Goal: Find specific page/section: Find specific page/section

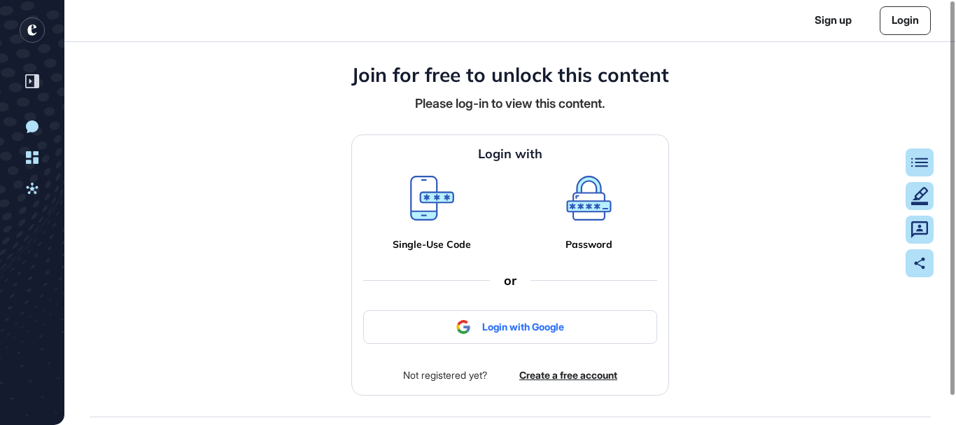
click at [594, 195] on icon at bounding box center [588, 198] width 45 height 45
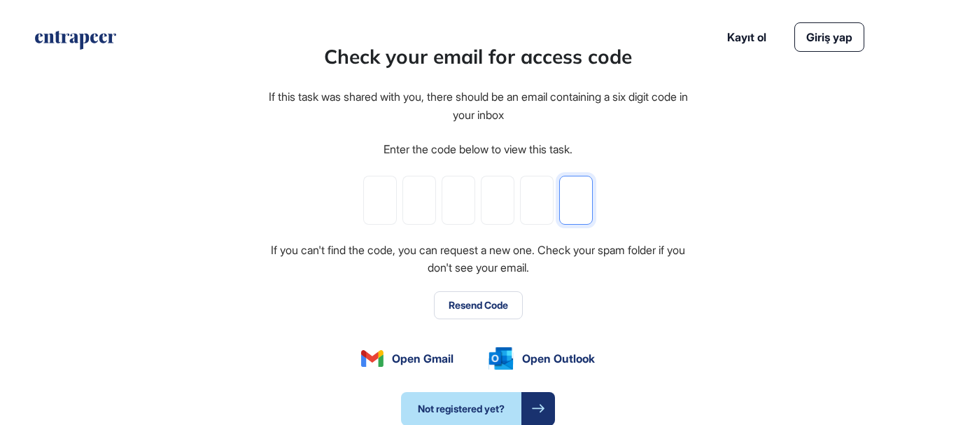
paste input "*"
type input "*"
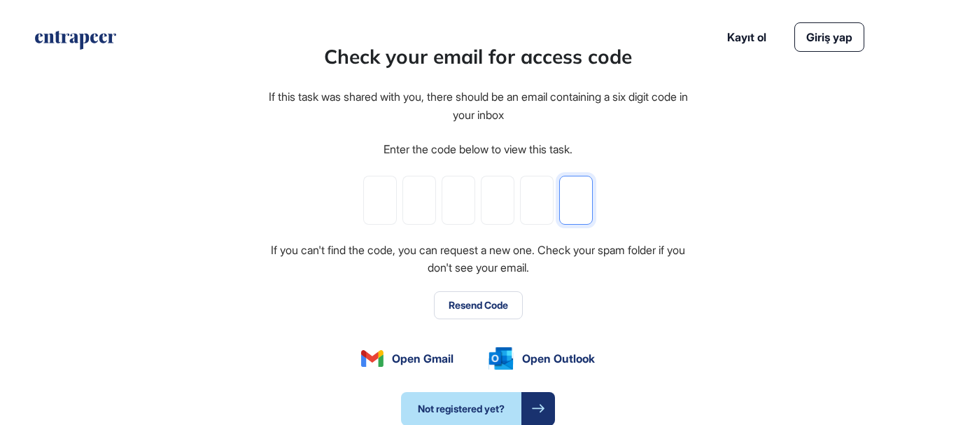
type input "*"
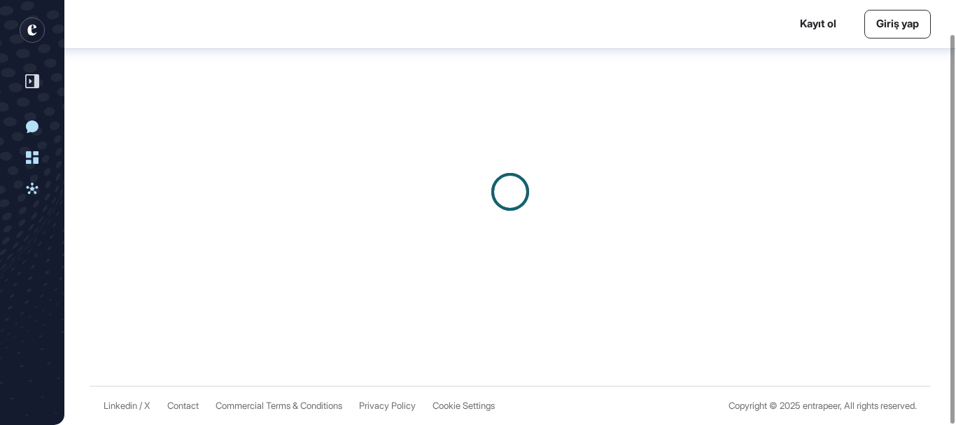
scroll to position [38, 0]
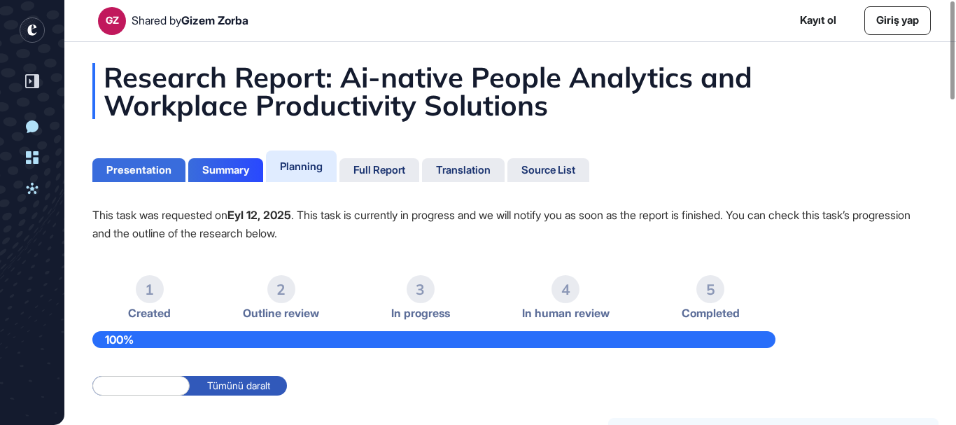
click at [135, 171] on div "Presentation" at bounding box center [138, 170] width 65 height 13
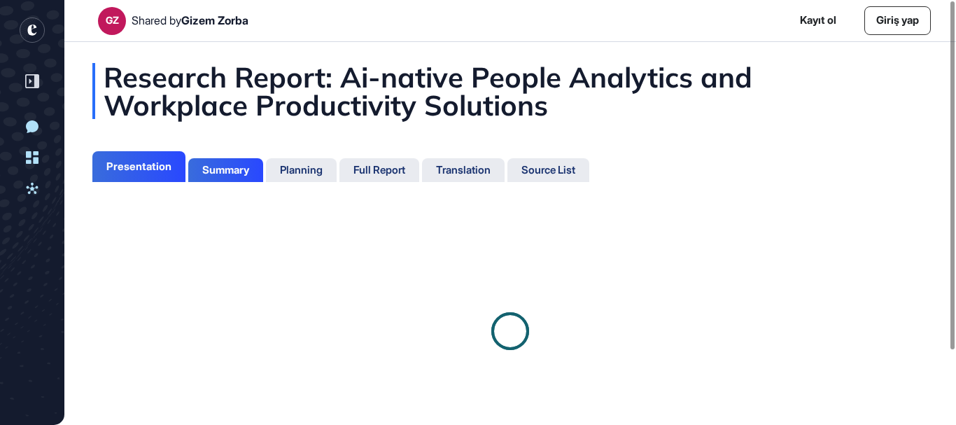
scroll to position [6, 1]
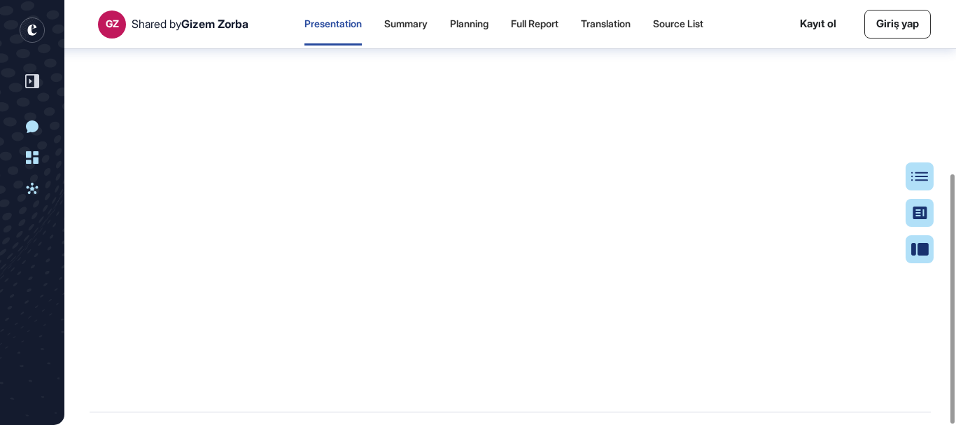
scroll to position [295, 0]
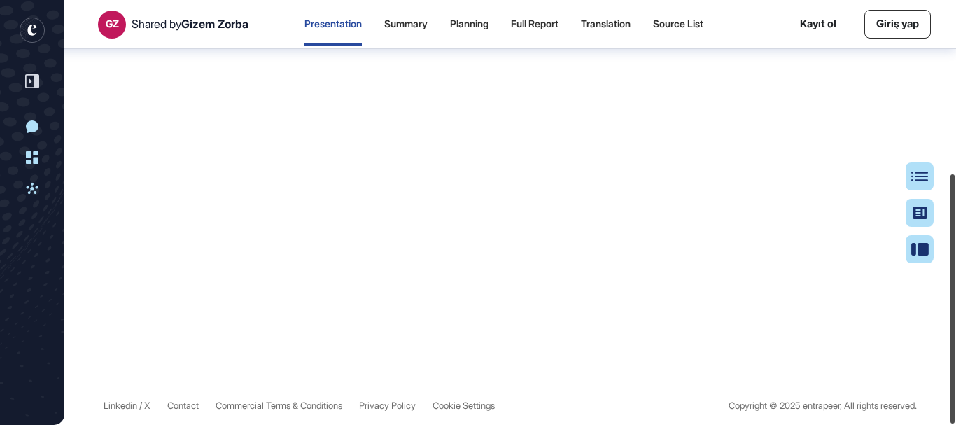
drag, startPoint x: 951, startPoint y: 288, endPoint x: 955, endPoint y: 322, distance: 33.8
click at [954, 322] on div at bounding box center [952, 298] width 4 height 249
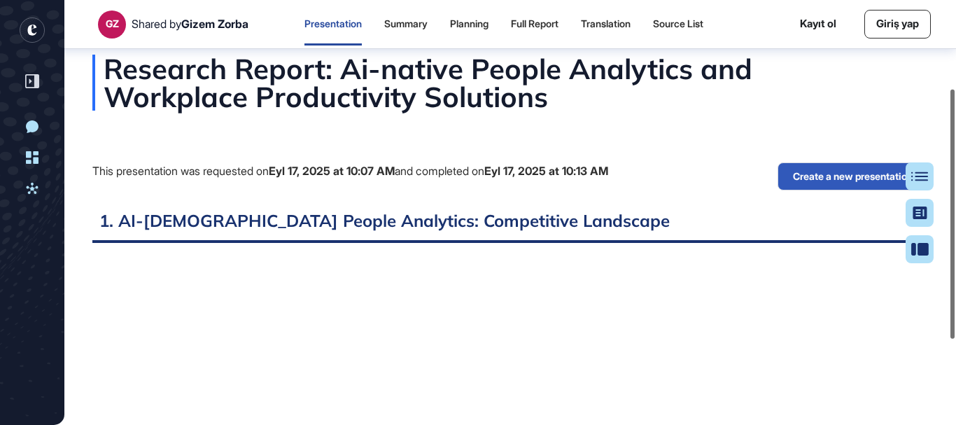
scroll to position [0, 0]
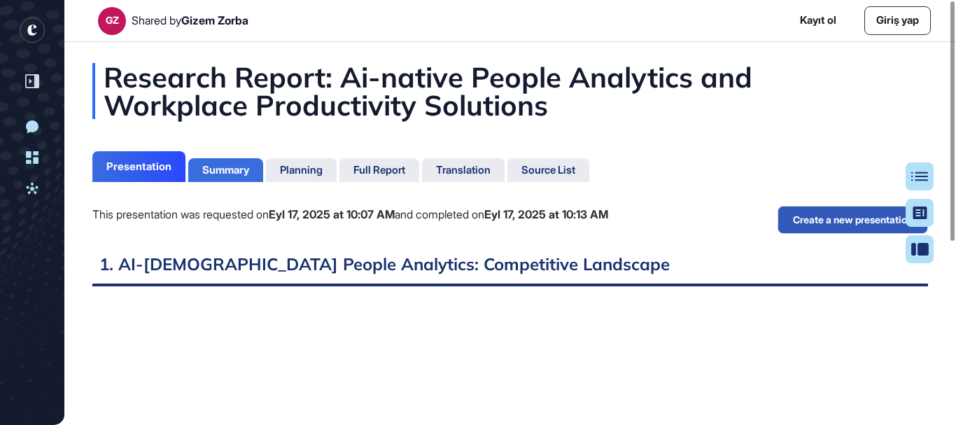
click at [225, 164] on div "Summary" at bounding box center [225, 170] width 47 height 13
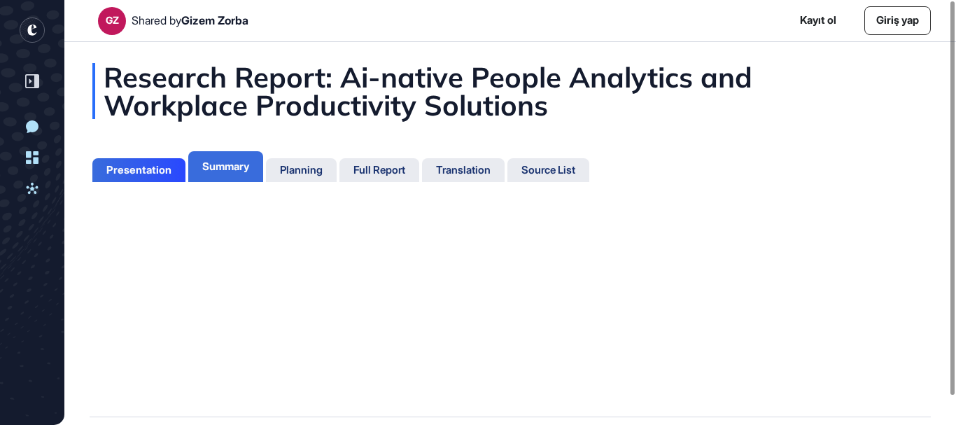
scroll to position [6, 1]
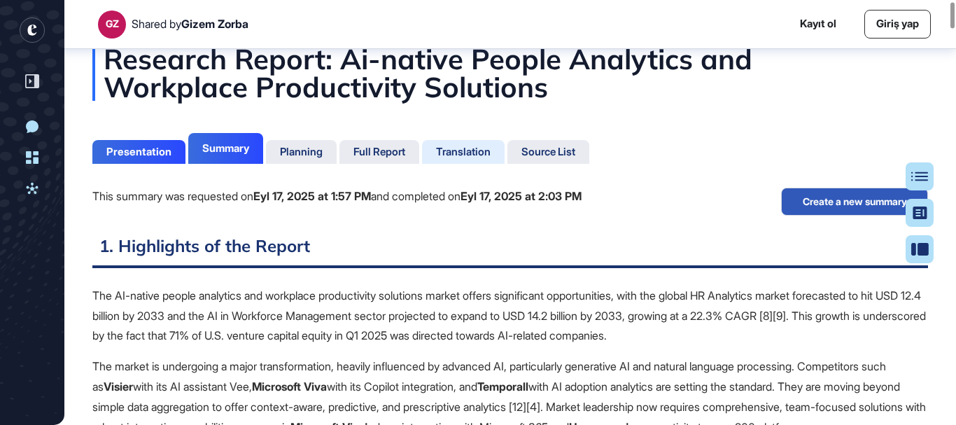
scroll to position [7, 0]
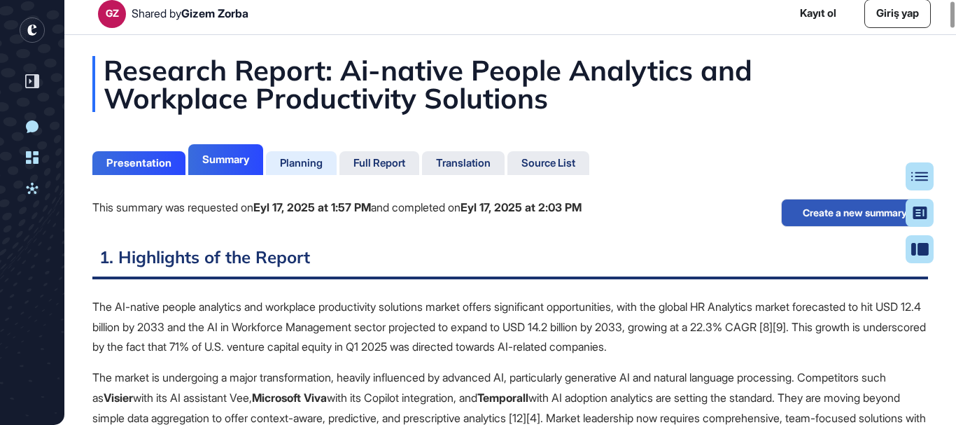
click at [317, 162] on div "Planning" at bounding box center [301, 163] width 43 height 13
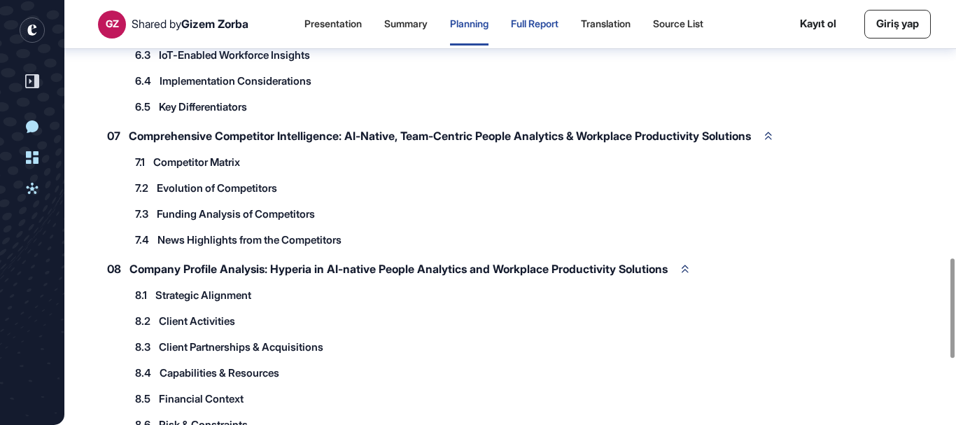
scroll to position [1095, 0]
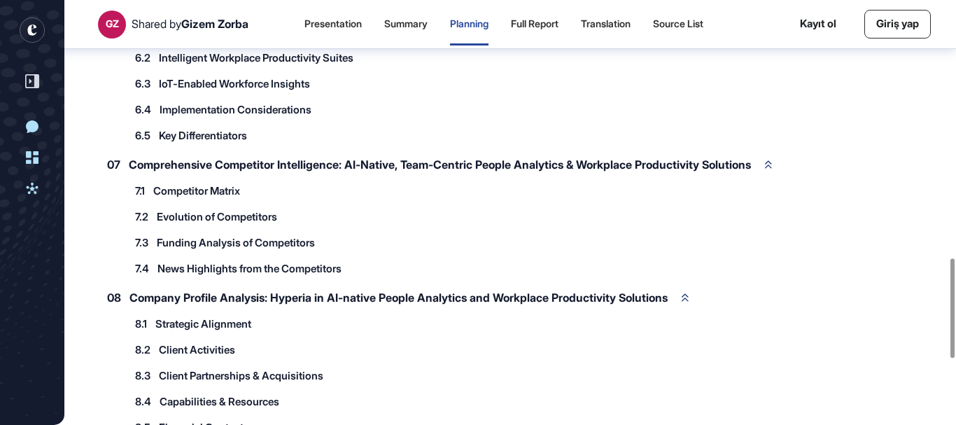
click at [551, 20] on div "Full Report" at bounding box center [535, 24] width 48 height 12
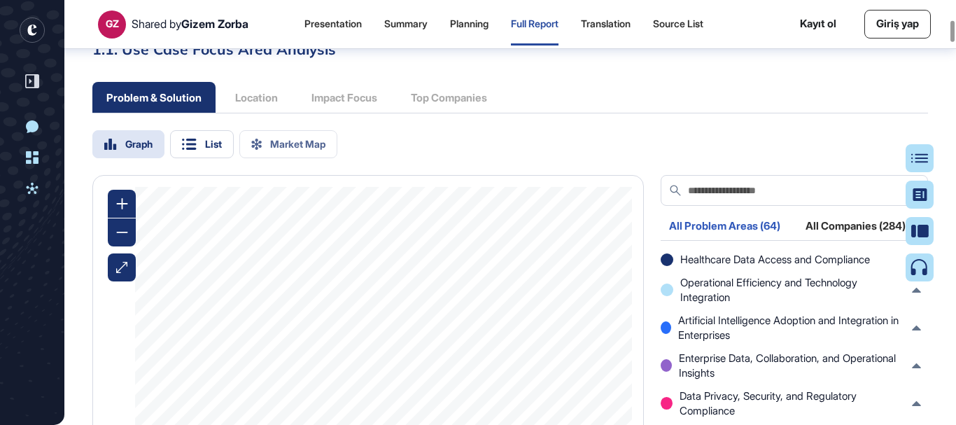
scroll to position [4343, 0]
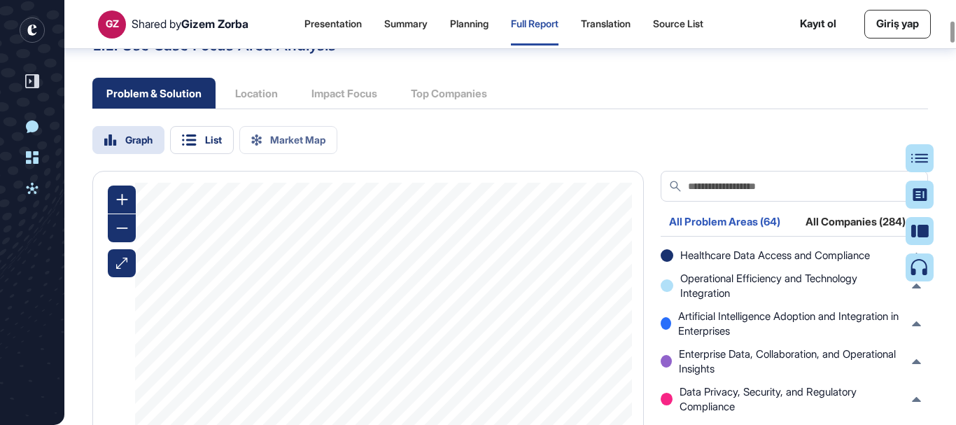
drag, startPoint x: 709, startPoint y: 173, endPoint x: 695, endPoint y: 171, distance: 13.5
click at [708, 154] on div "Graph List Market Map" at bounding box center [509, 140] width 835 height 28
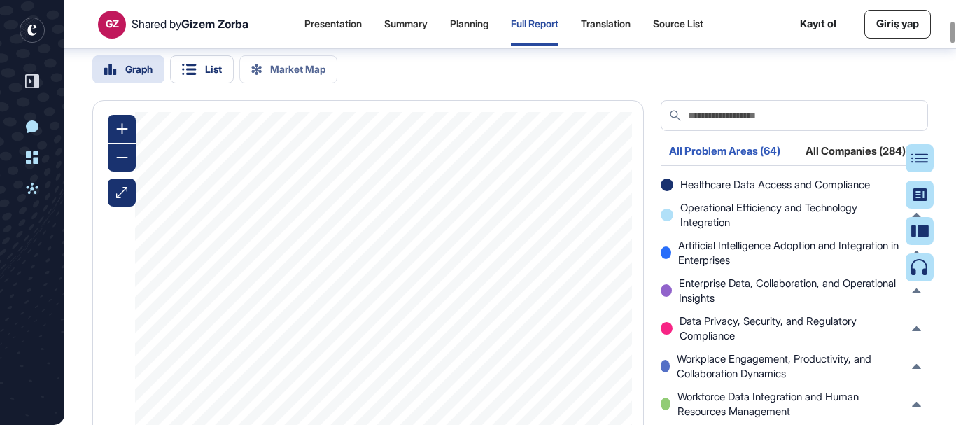
scroll to position [4413, 0]
click at [287, 84] on div "Graph List Market Map" at bounding box center [214, 70] width 245 height 28
click at [208, 75] on div "List" at bounding box center [213, 70] width 17 height 10
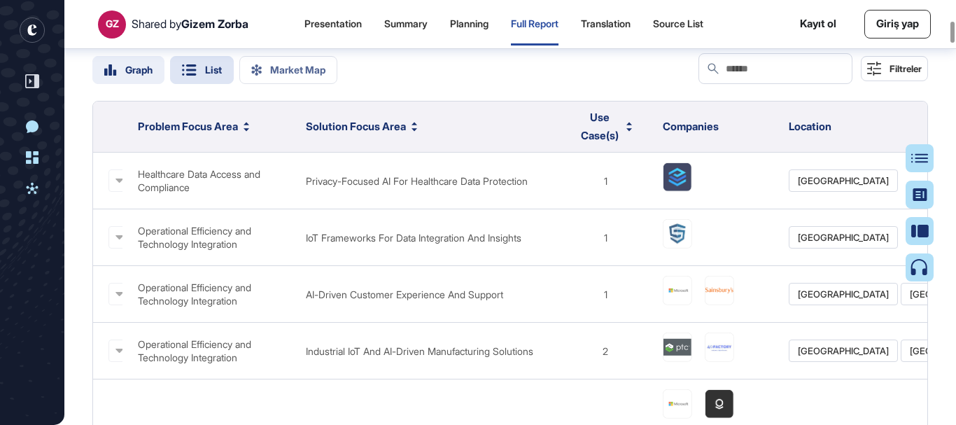
click at [137, 75] on div "Graph" at bounding box center [138, 70] width 27 height 10
click at [135, 75] on div "Graph" at bounding box center [138, 70] width 27 height 10
click at [294, 84] on div "Graph List Market Map" at bounding box center [214, 70] width 245 height 28
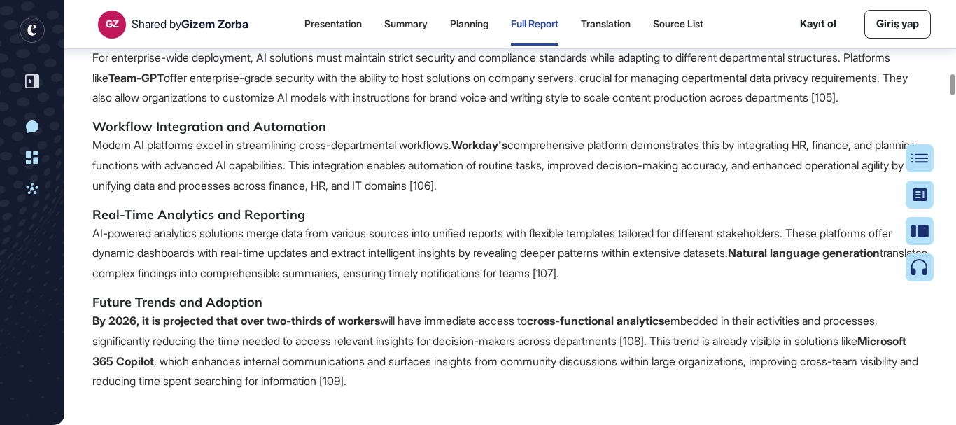
scroll to position [15816, 0]
